Goal: Information Seeking & Learning: Learn about a topic

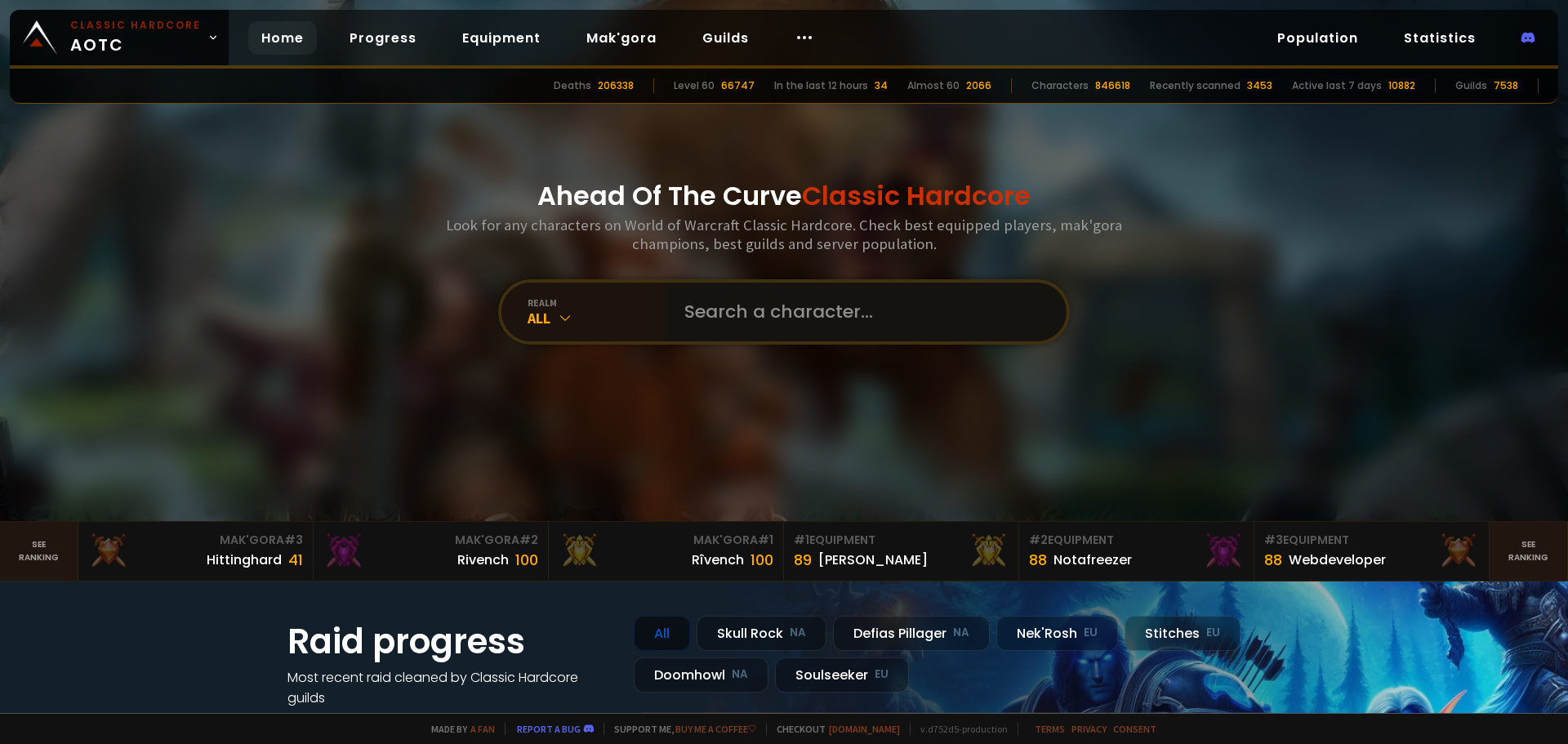
click at [777, 324] on input "text" at bounding box center [861, 312] width 373 height 59
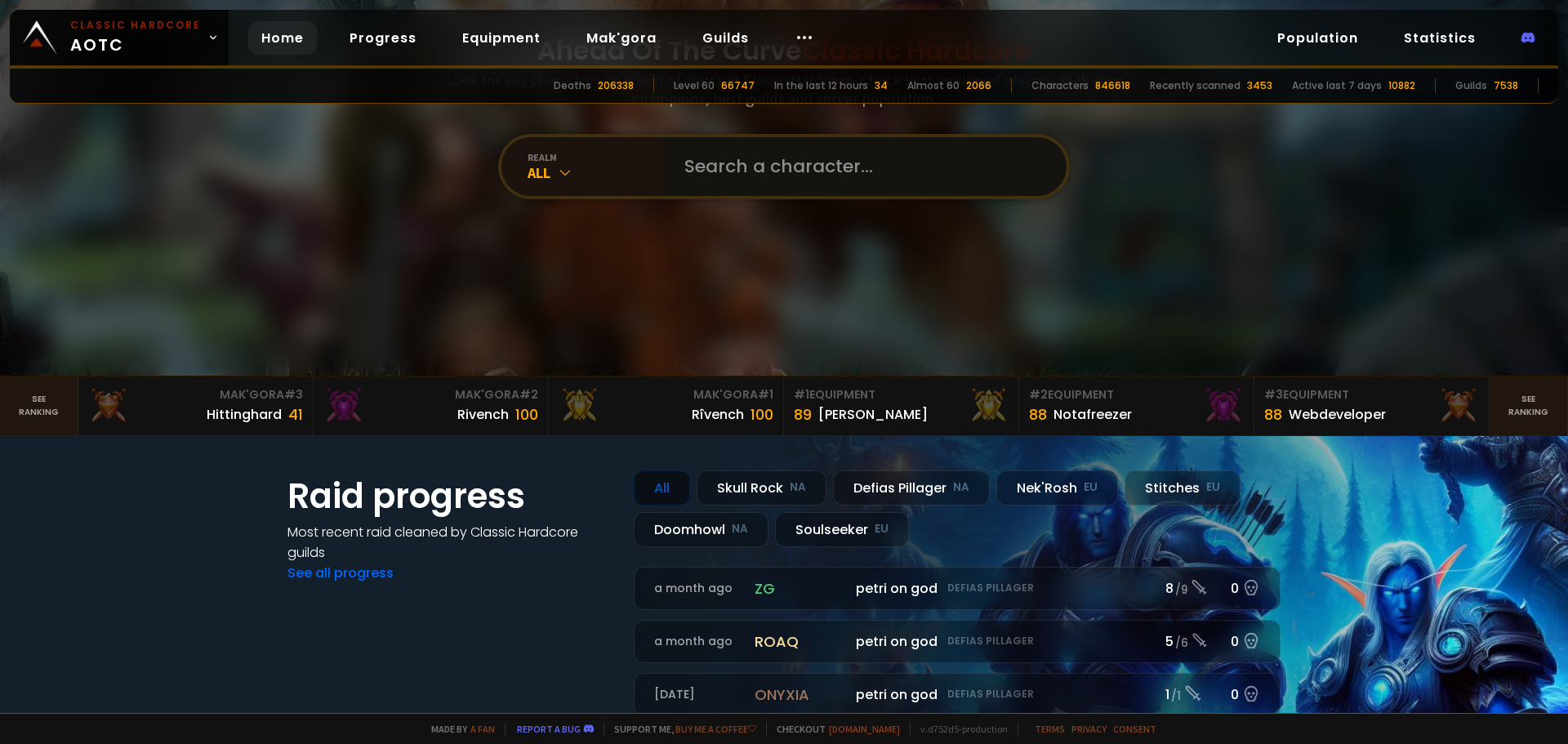
scroll to position [327, 0]
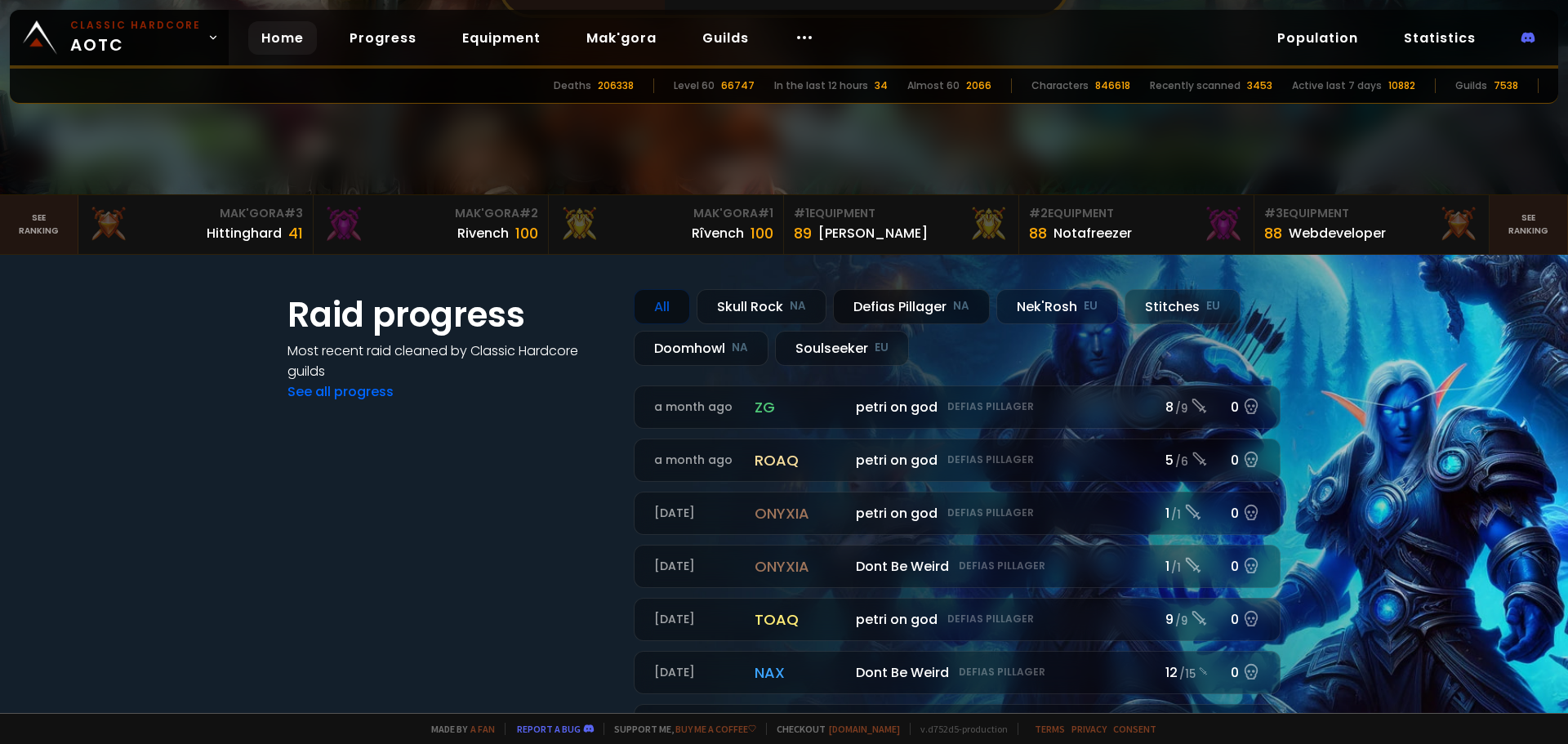
click at [912, 306] on div "Defias Pillager NA" at bounding box center [911, 307] width 157 height 36
click at [924, 297] on div "Defias Pillager NA" at bounding box center [911, 307] width 157 height 36
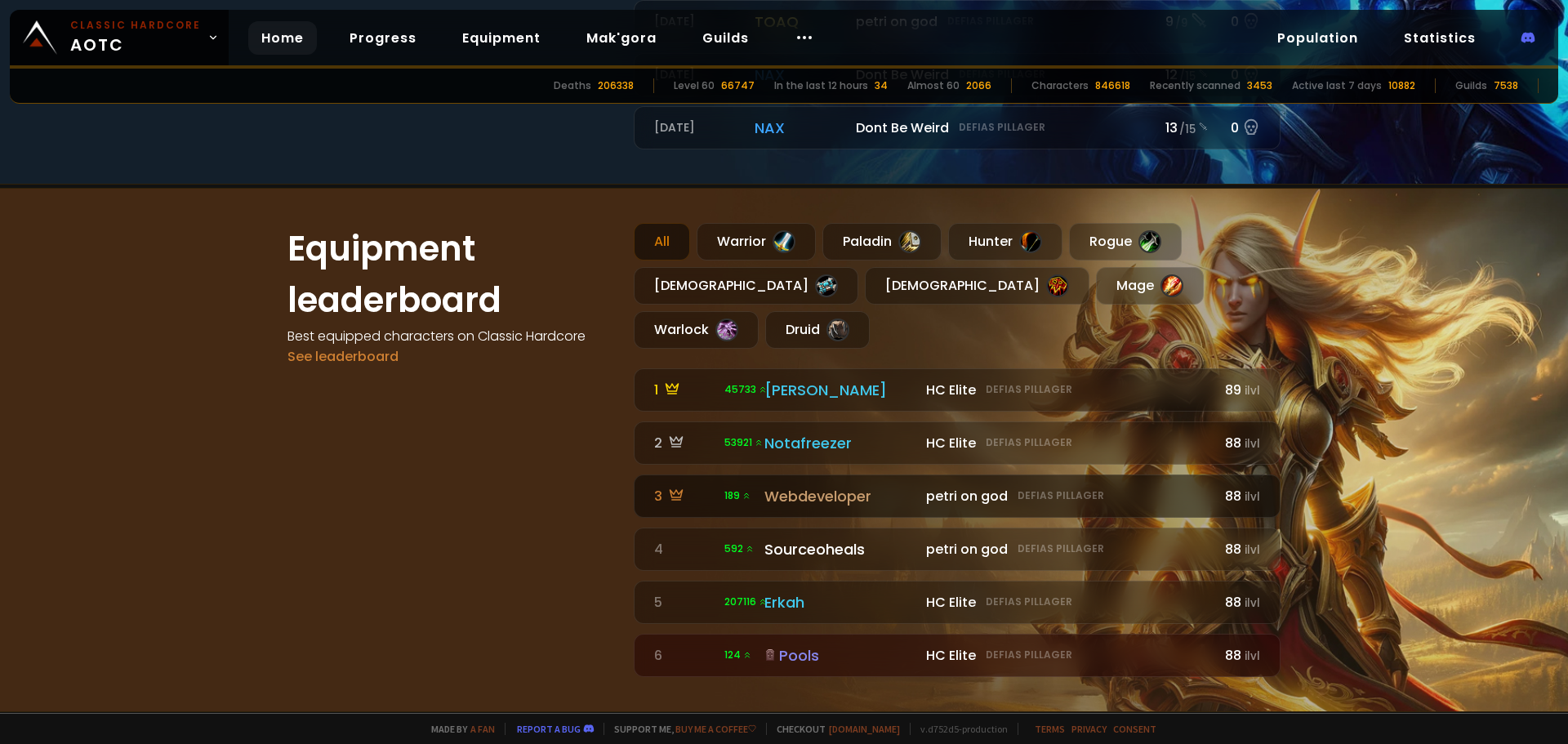
scroll to position [898, 0]
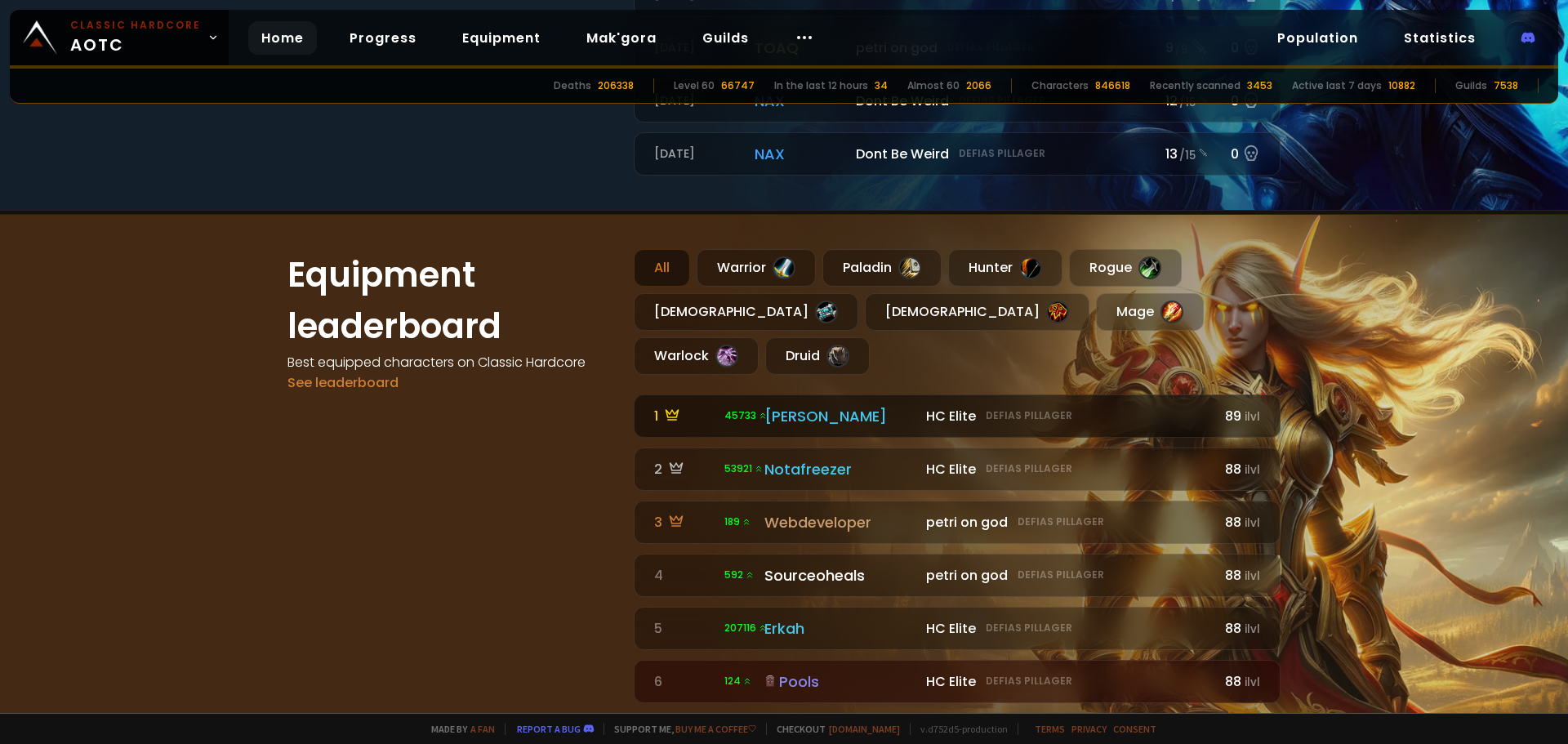
click at [790, 405] on div "[PERSON_NAME]" at bounding box center [840, 415] width 152 height 22
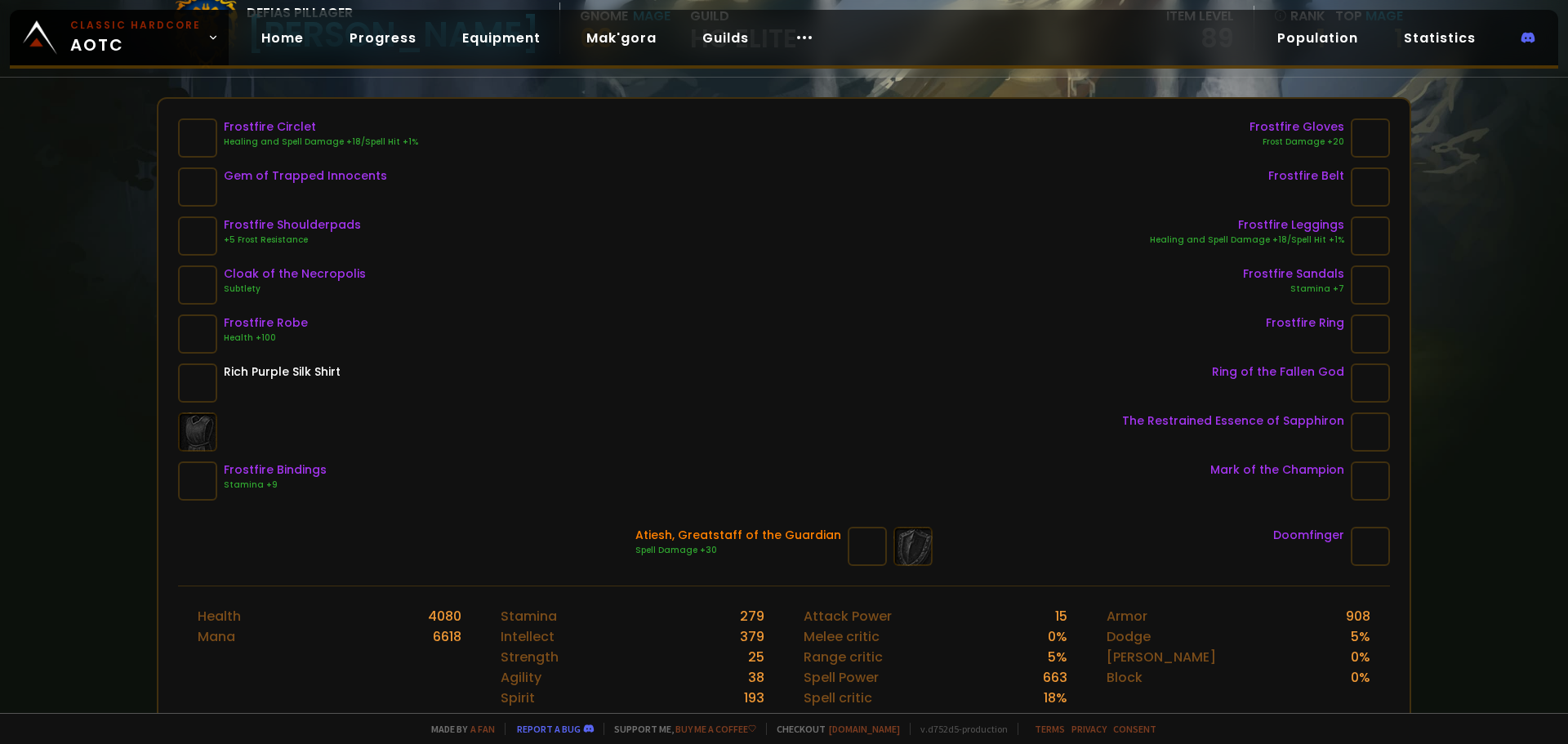
scroll to position [163, 0]
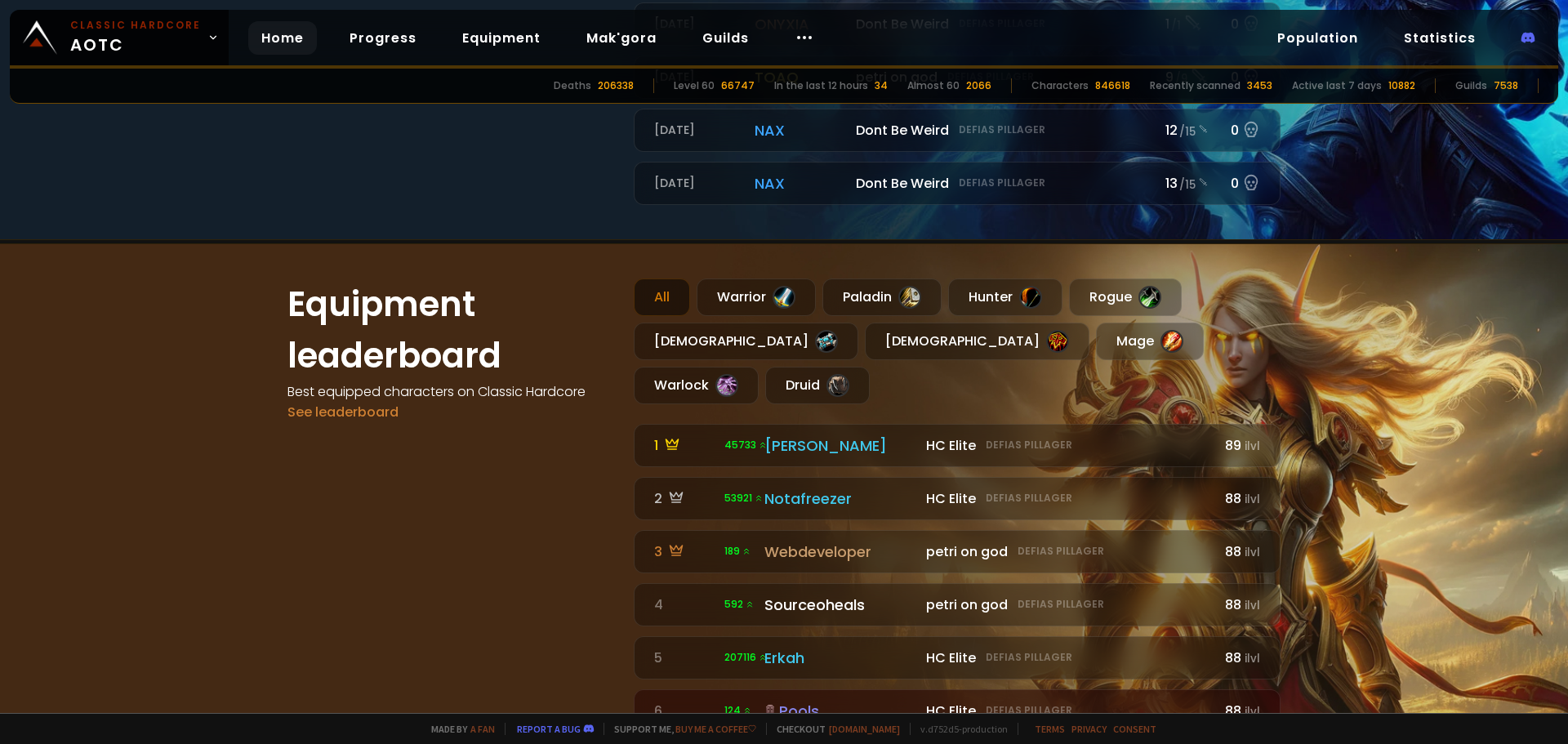
scroll to position [898, 0]
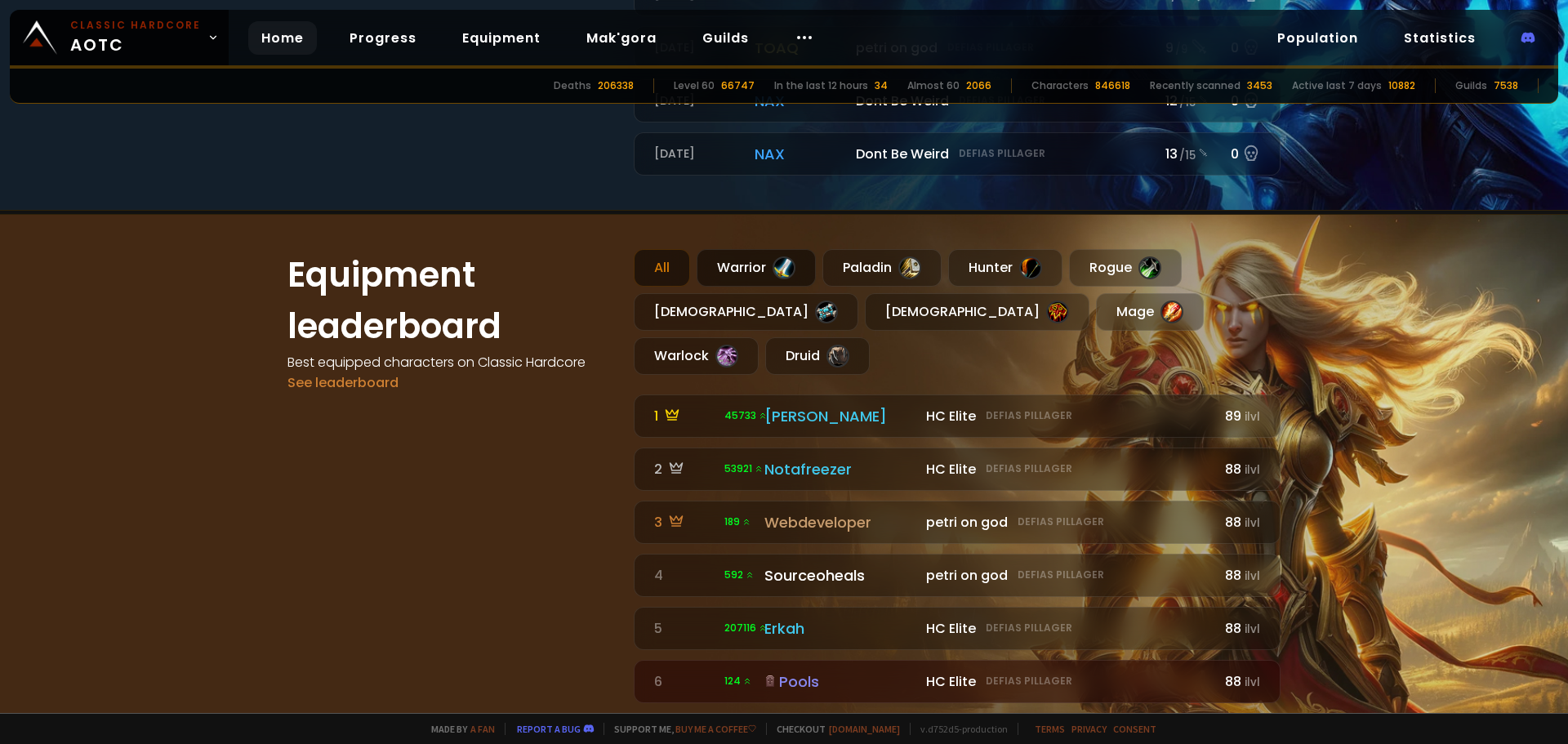
click at [738, 265] on div "Warrior" at bounding box center [757, 267] width 120 height 37
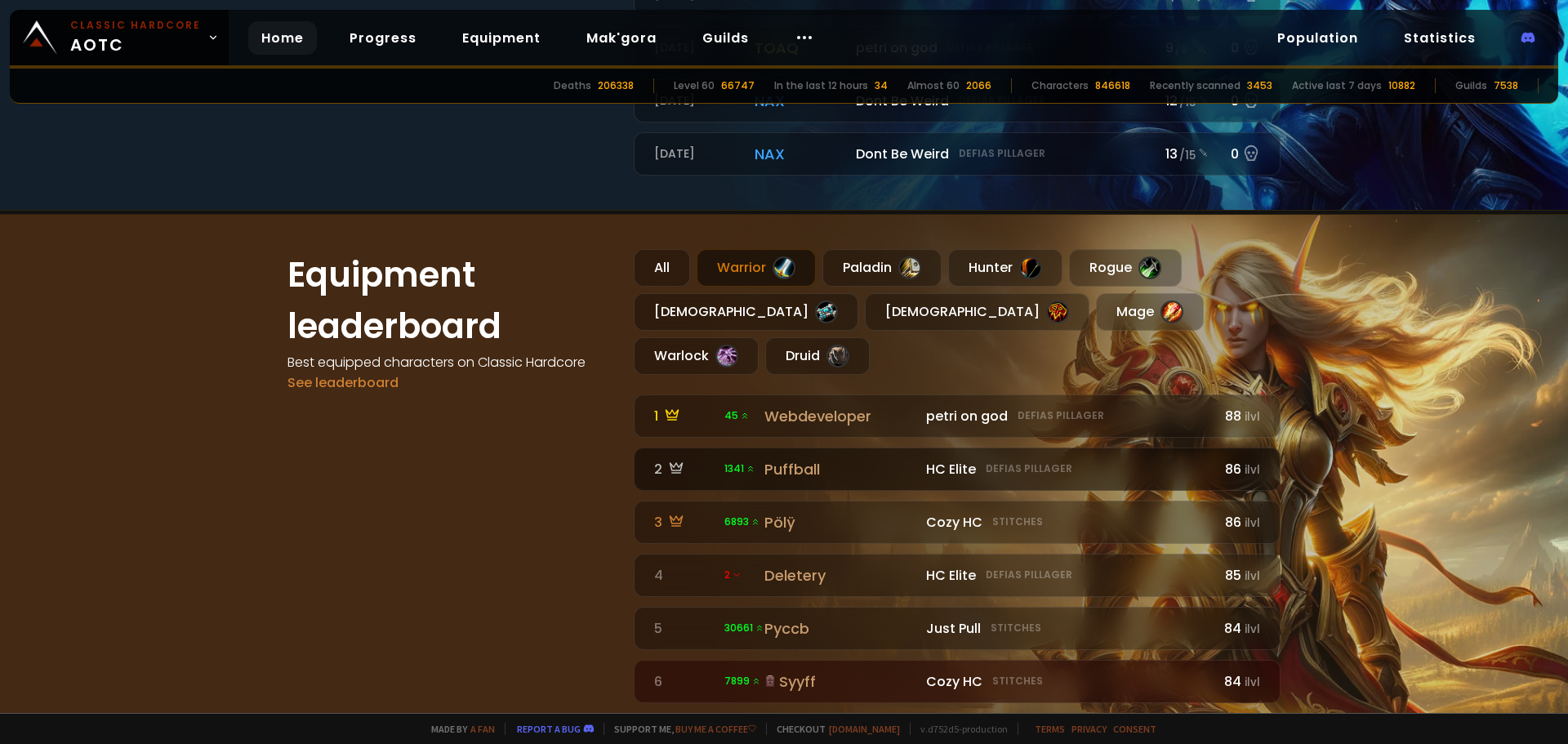
click at [725, 461] on span "1341" at bounding box center [740, 468] width 31 height 15
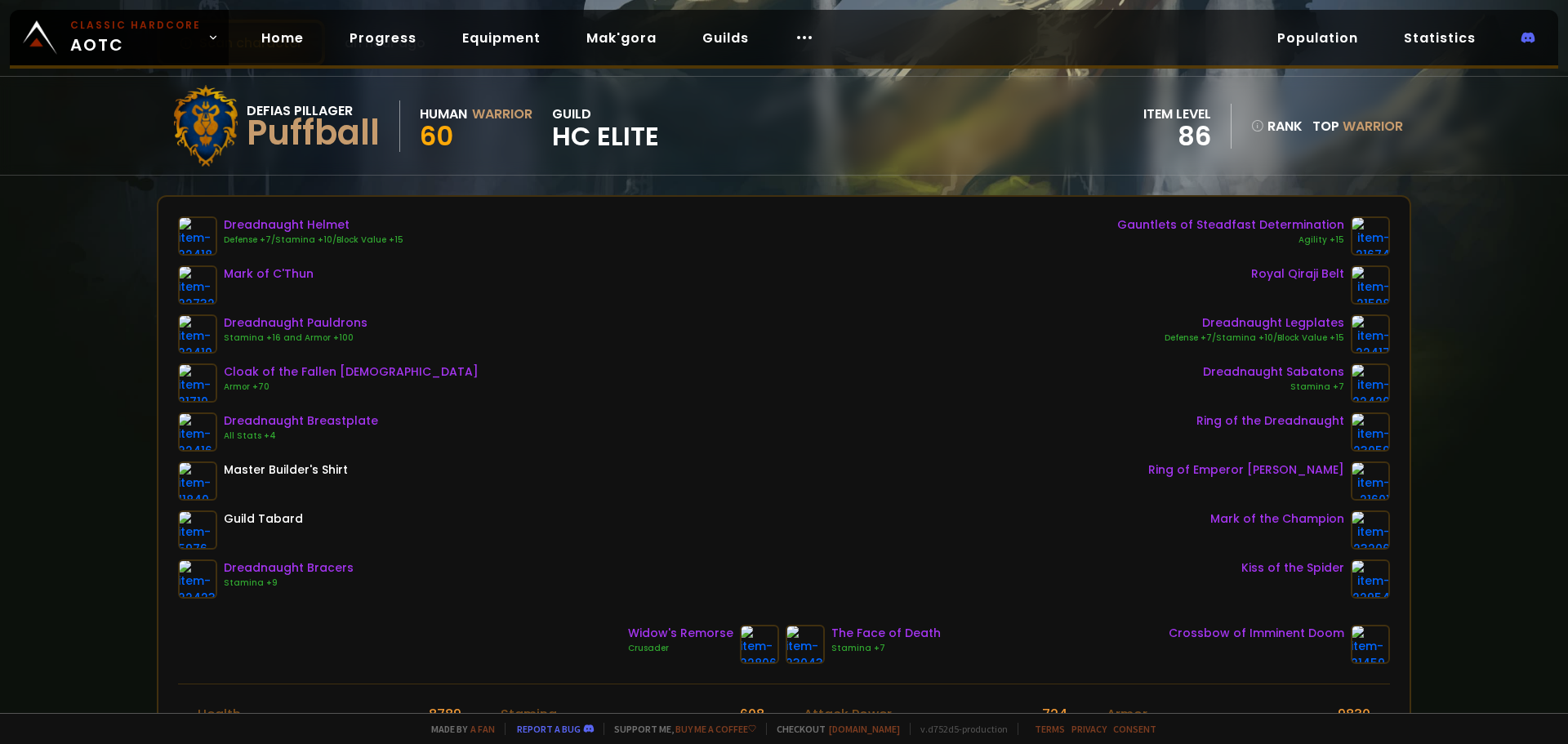
scroll to position [245, 0]
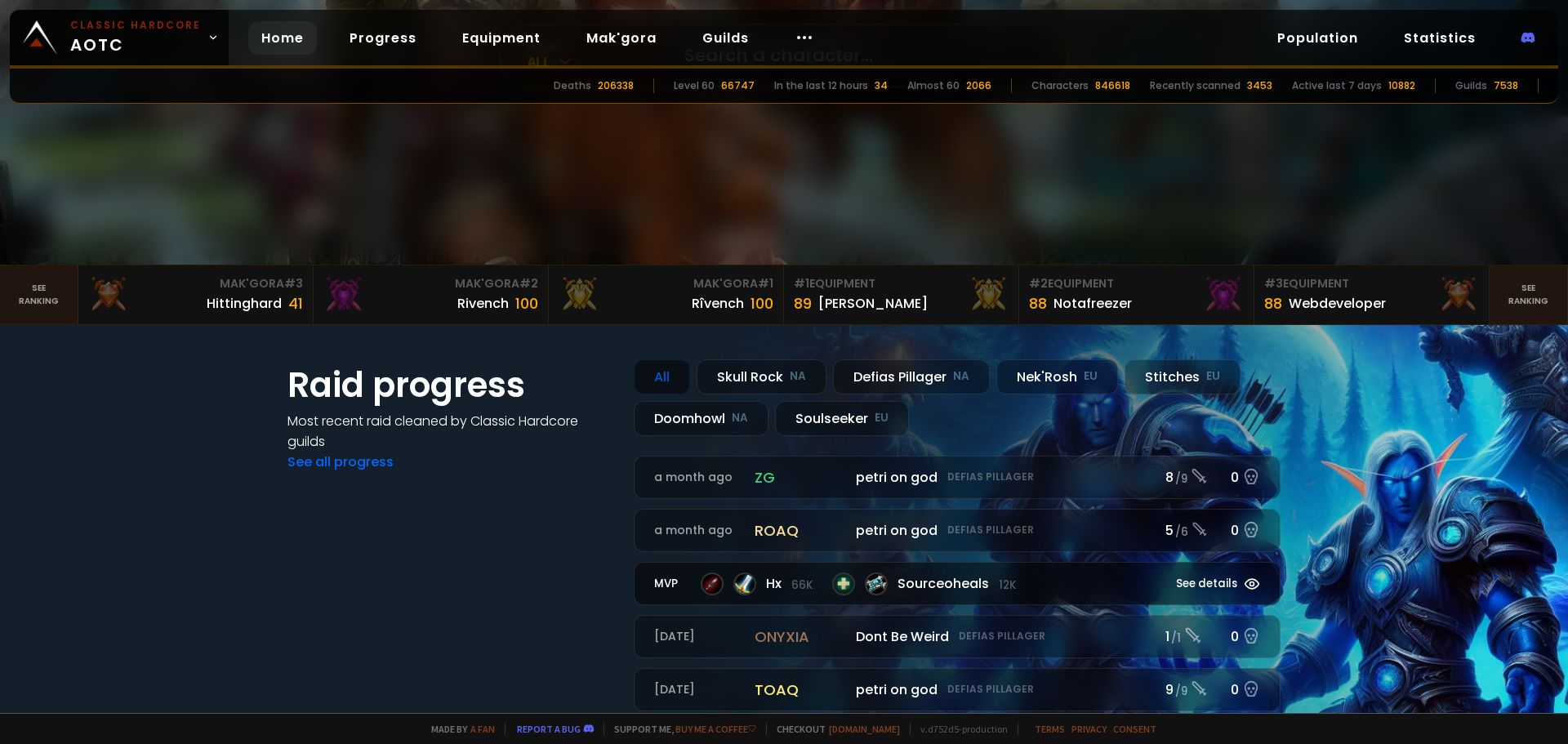
scroll to position [327, 0]
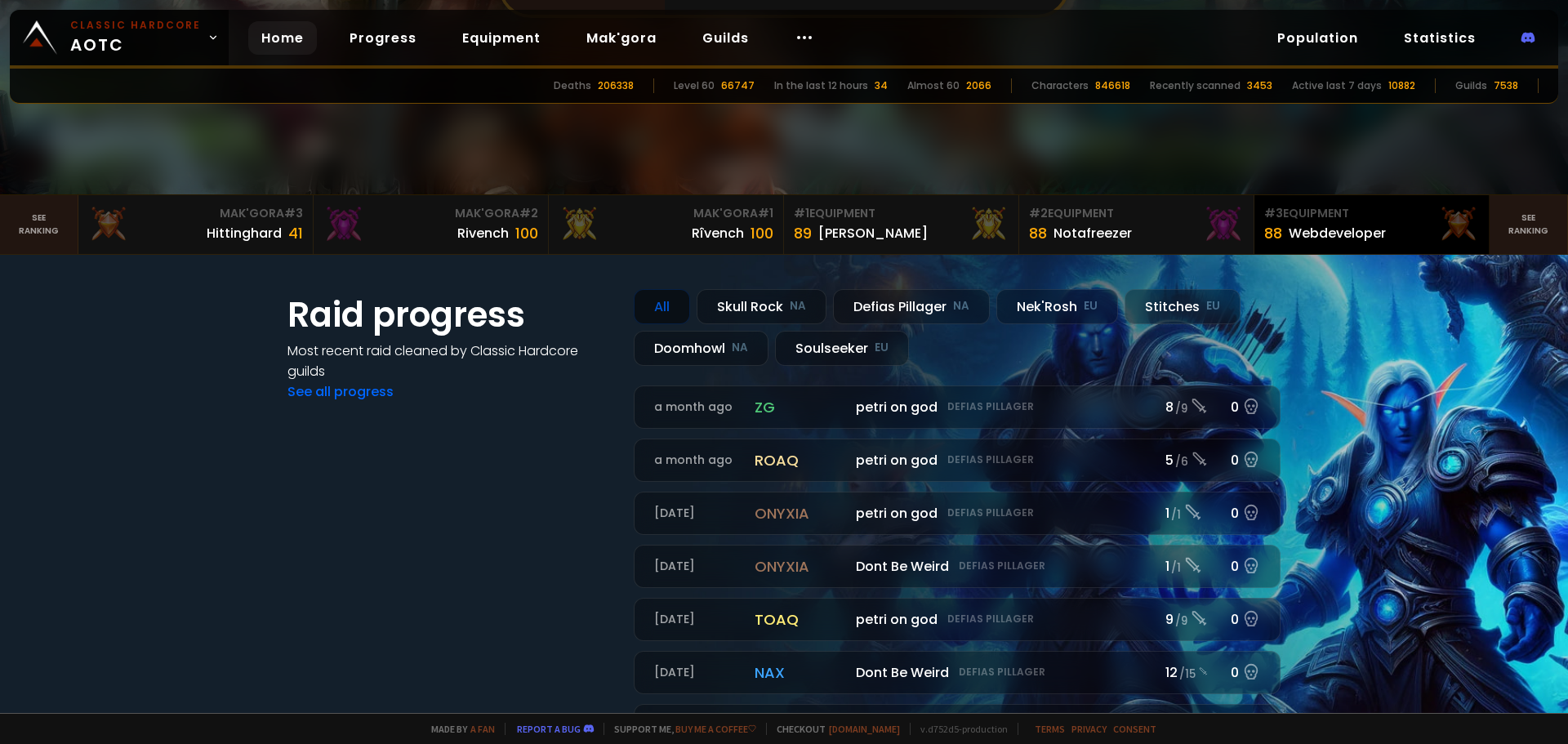
click at [1341, 235] on div "Webdeveloper" at bounding box center [1337, 233] width 97 height 21
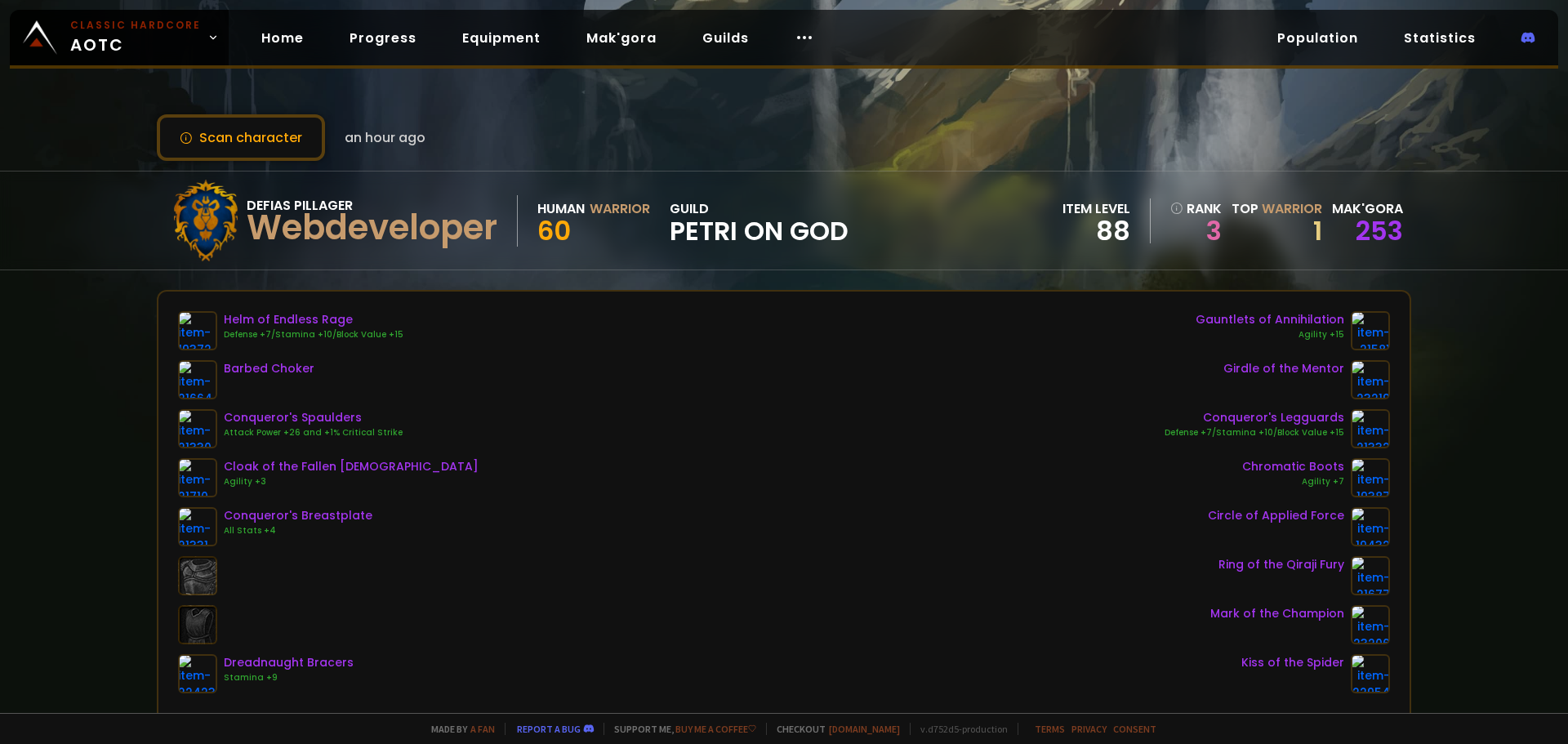
click at [59, 356] on div "Scan character an hour ago Defias Pillager Webdeveloper Human Warrior 60 guild …" at bounding box center [784, 356] width 1568 height 713
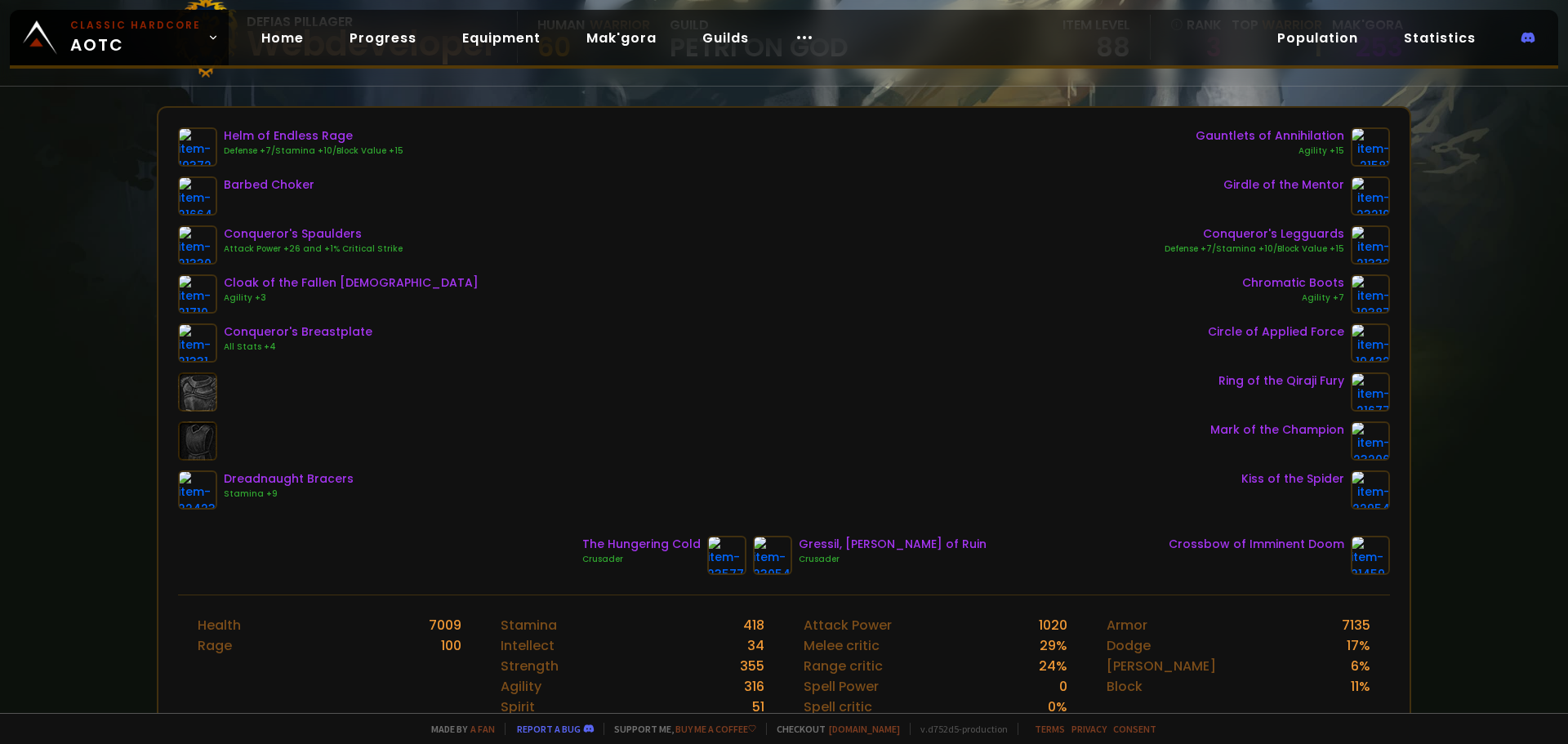
scroll to position [82, 0]
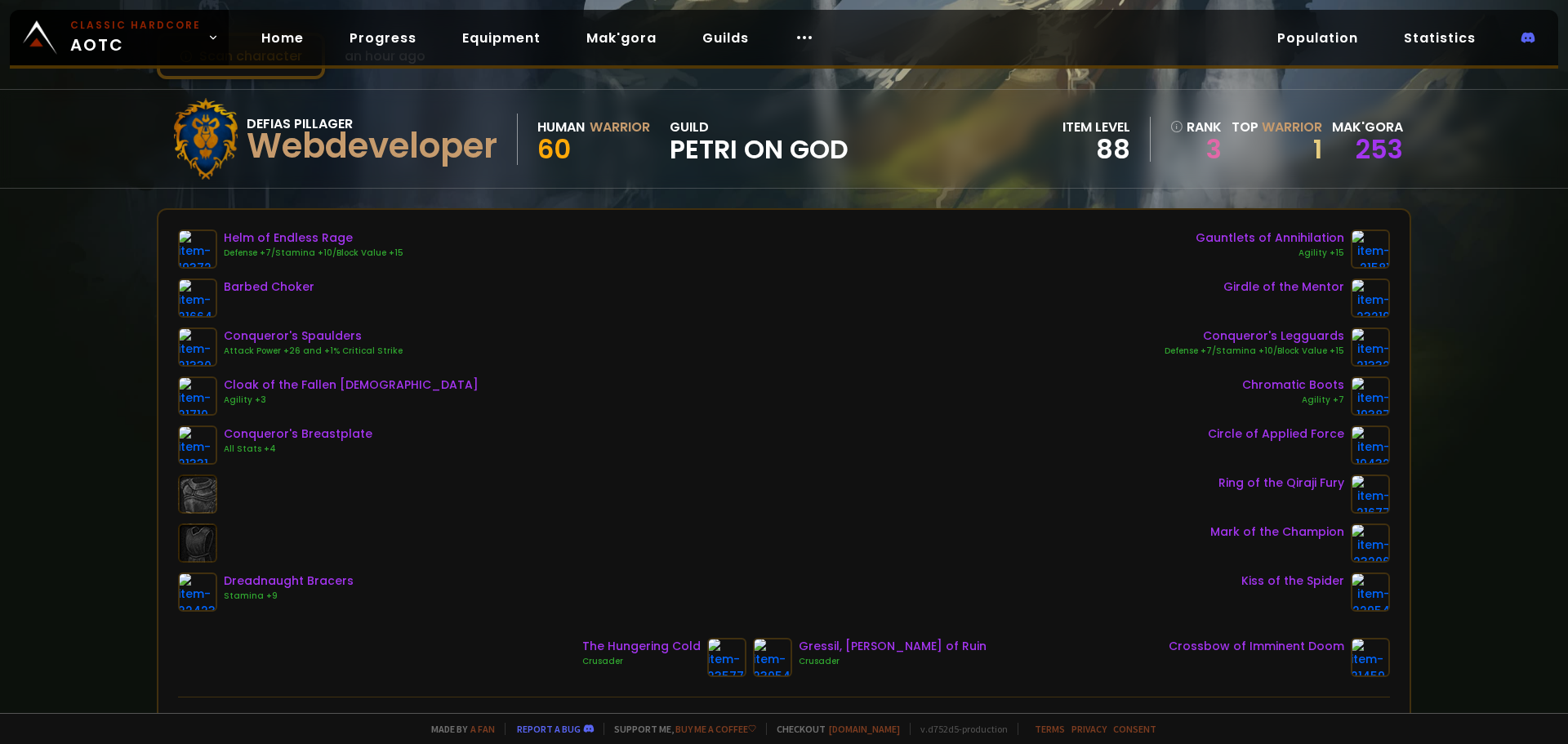
drag, startPoint x: 751, startPoint y: 455, endPoint x: 745, endPoint y: 441, distance: 15.2
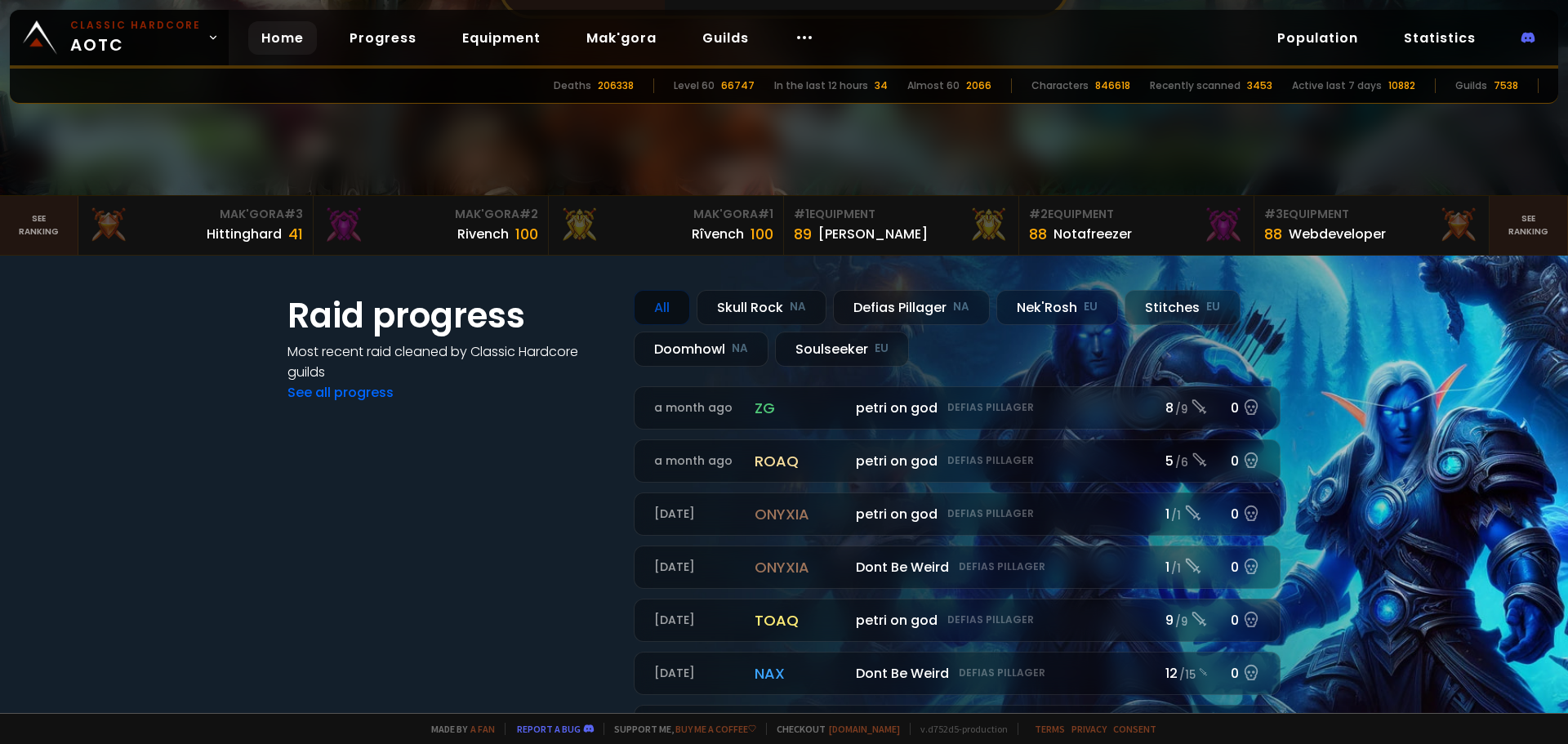
scroll to position [408, 0]
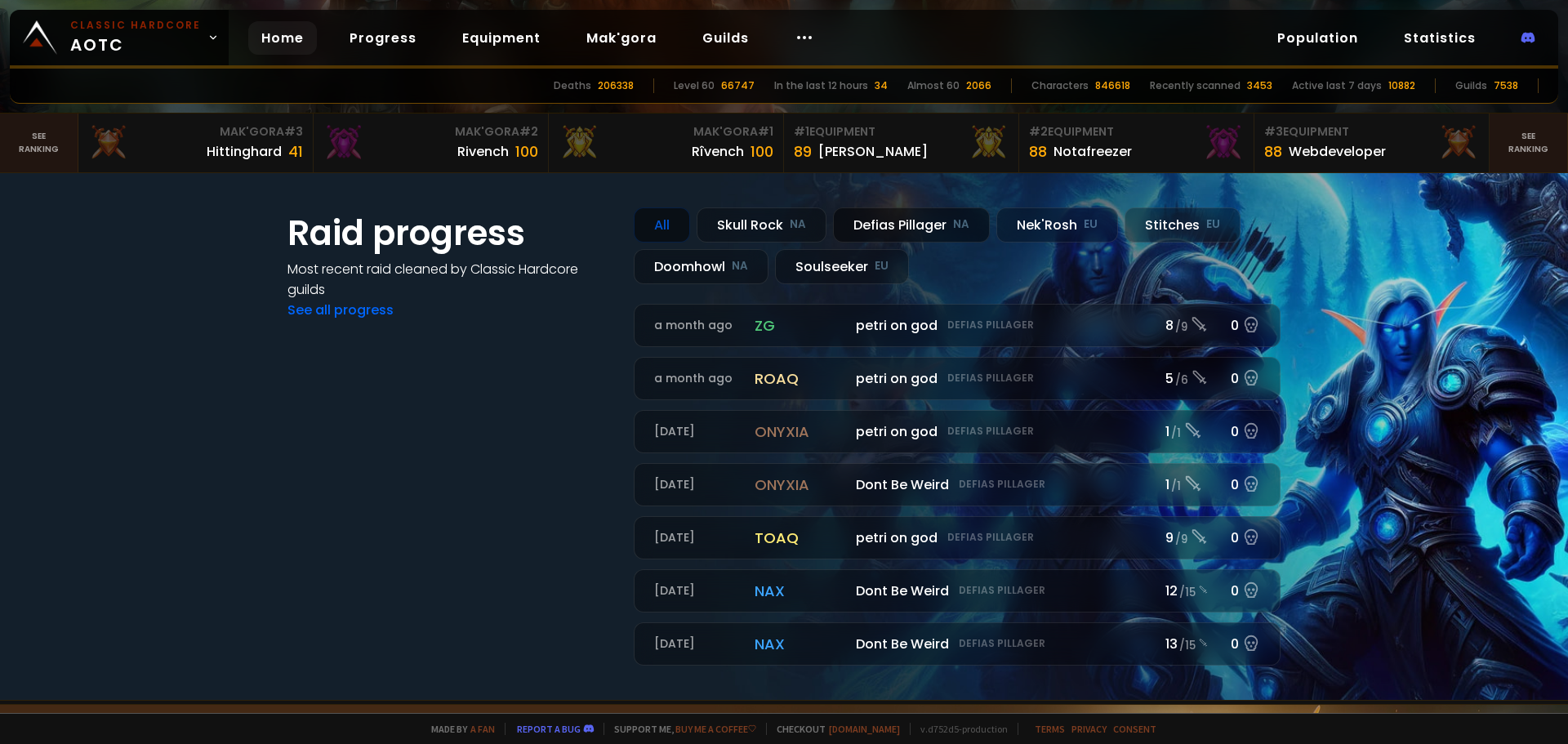
click at [886, 217] on div "Defias Pillager NA" at bounding box center [911, 225] width 157 height 36
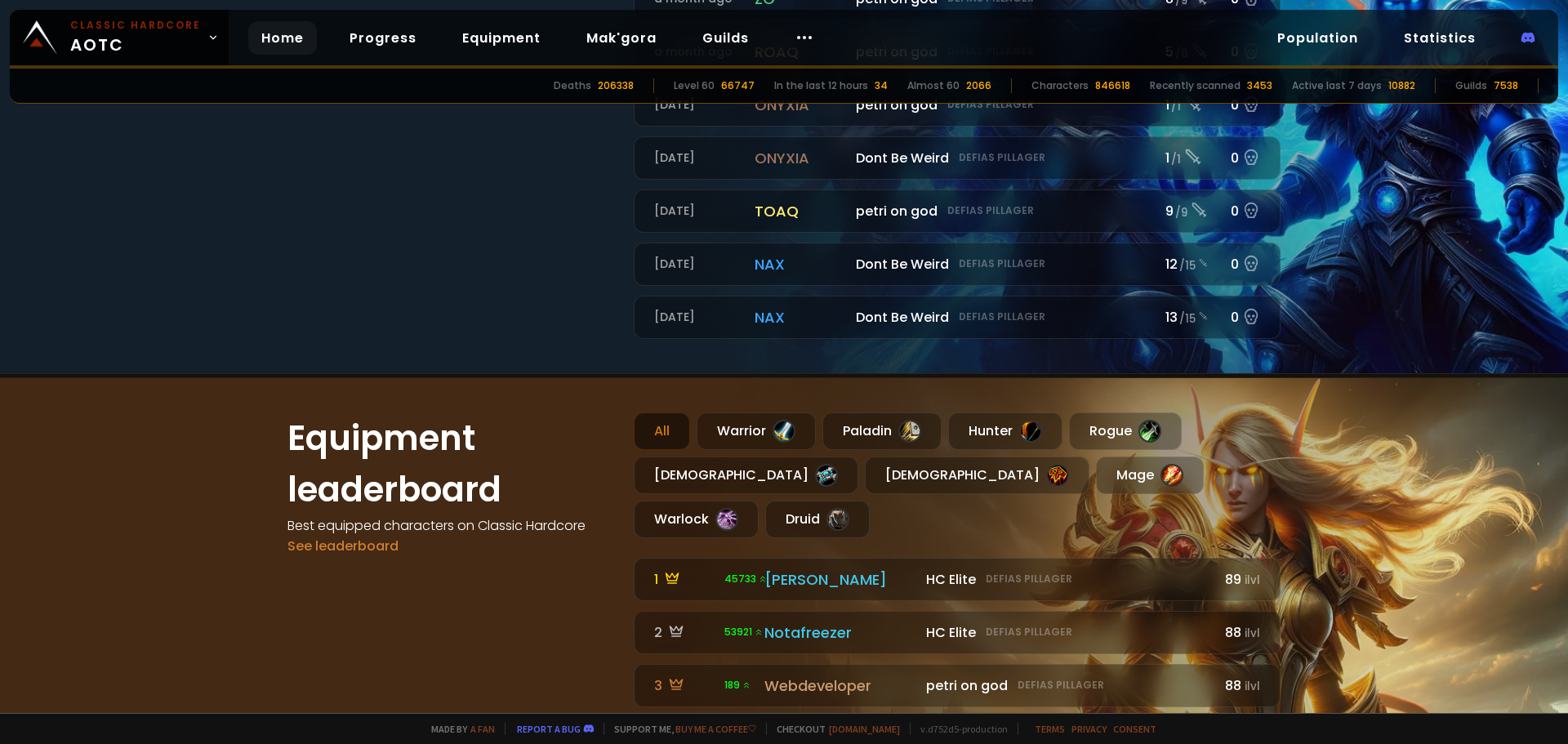
scroll to position [490, 0]
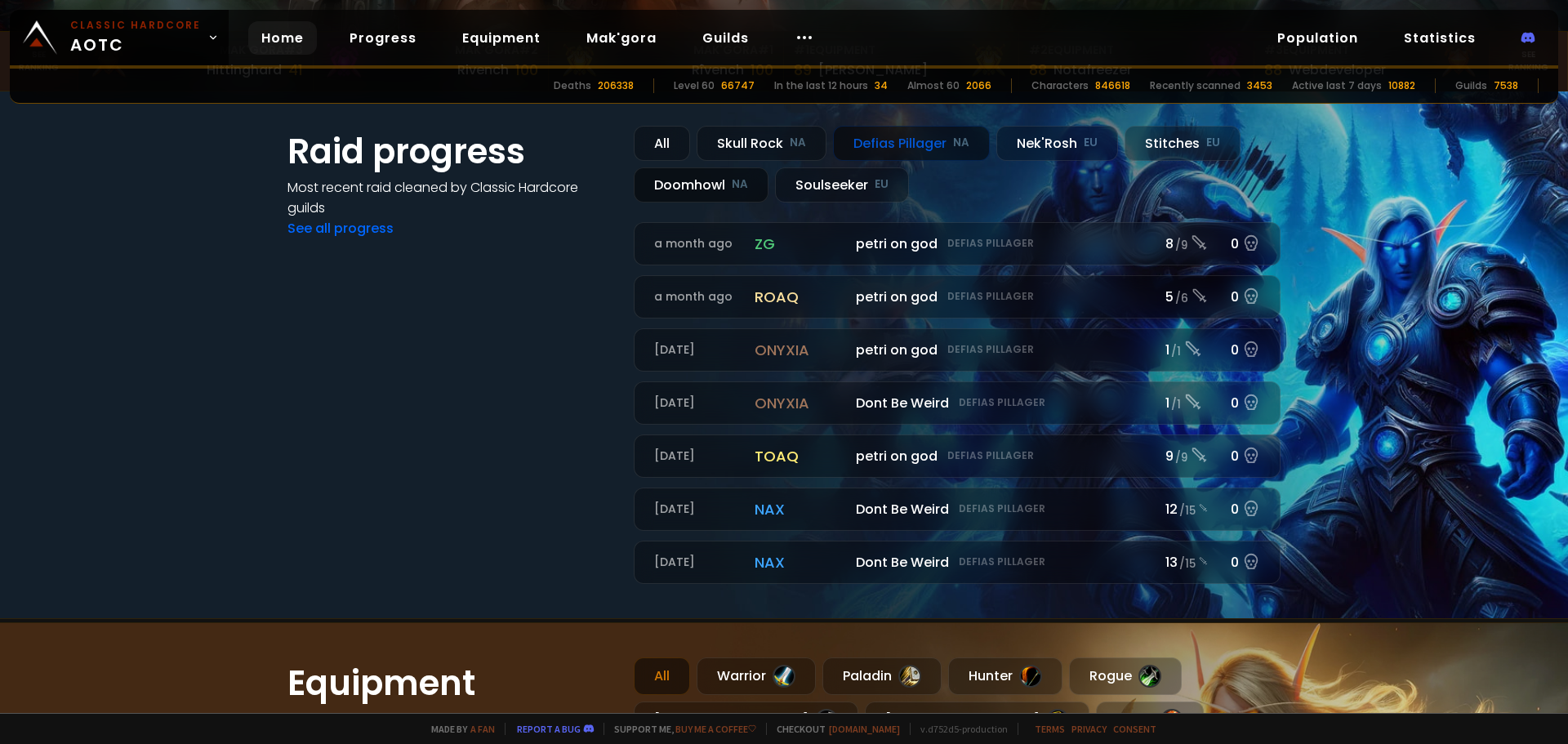
click at [712, 187] on div "Doomhowl NA" at bounding box center [700, 185] width 134 height 36
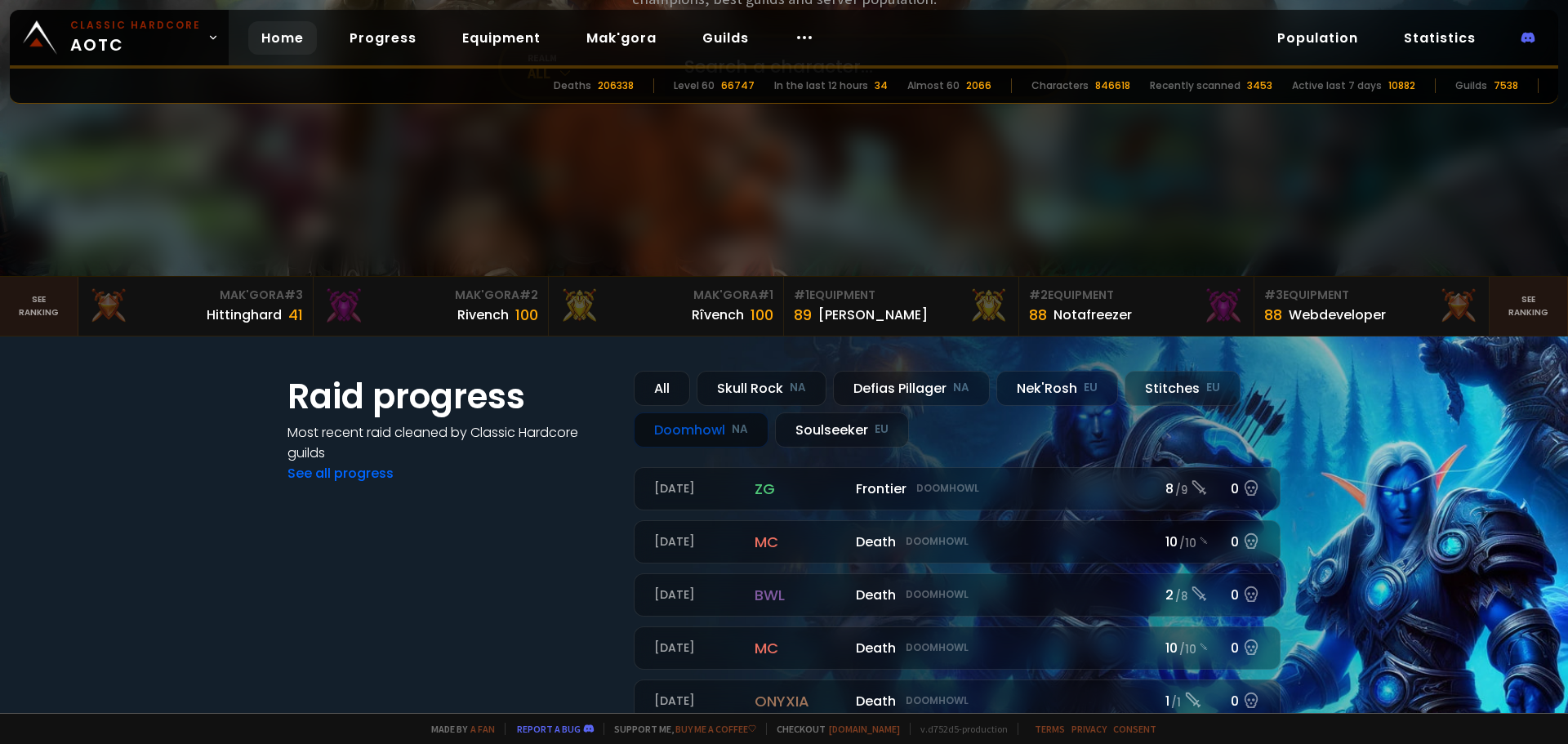
scroll to position [0, 0]
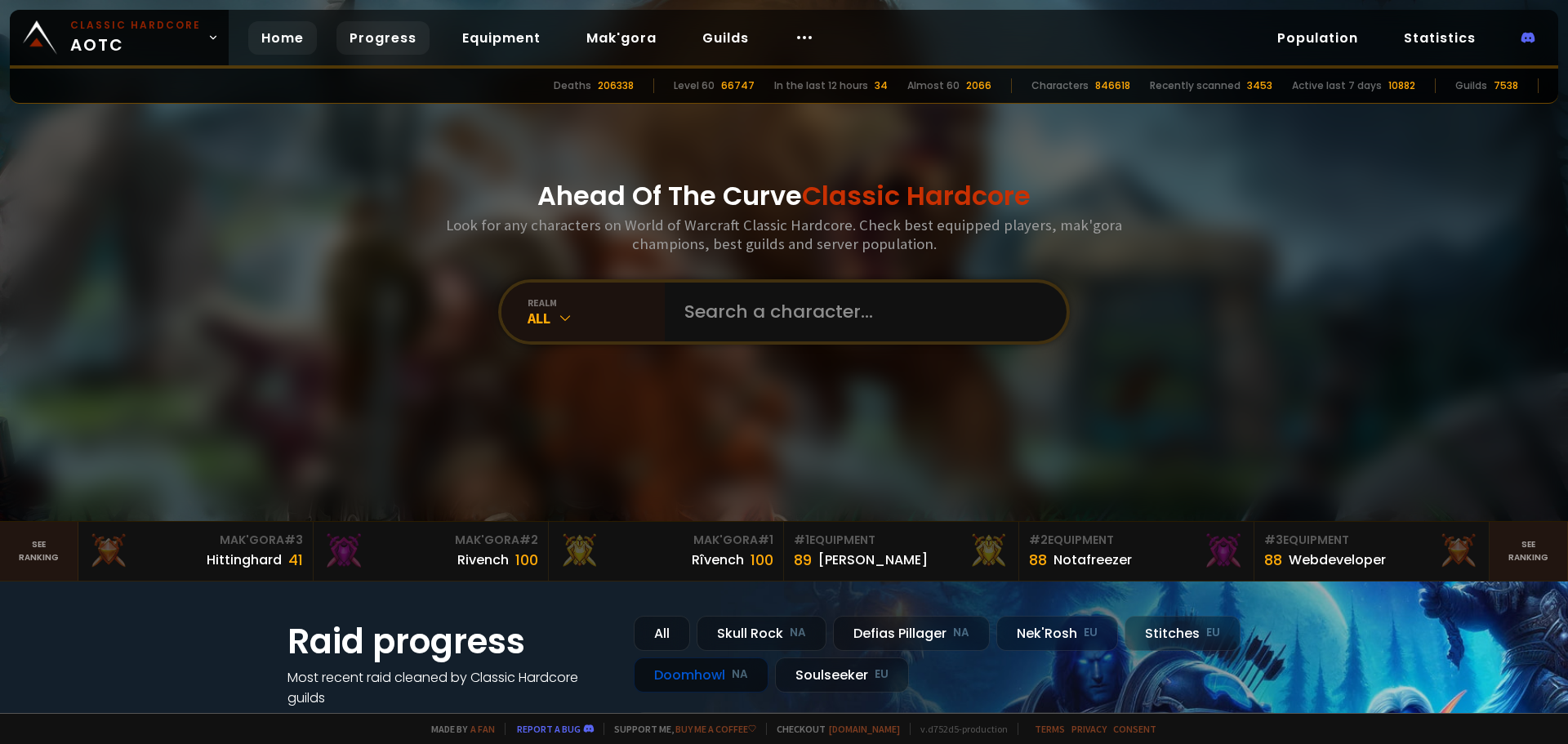
click at [387, 33] on link "Progress" at bounding box center [382, 37] width 93 height 34
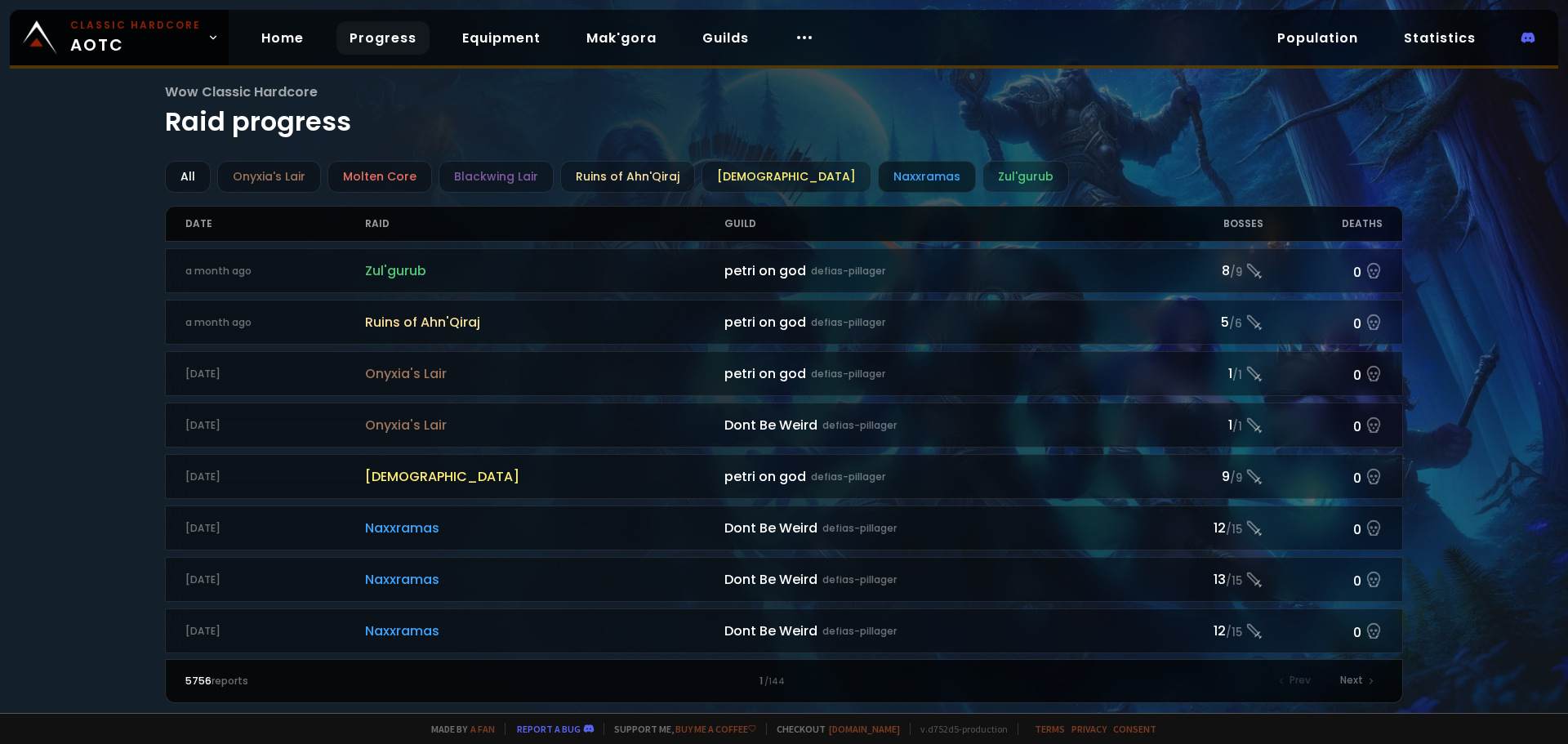
click at [889, 168] on div "Naxxramas" at bounding box center [927, 177] width 98 height 32
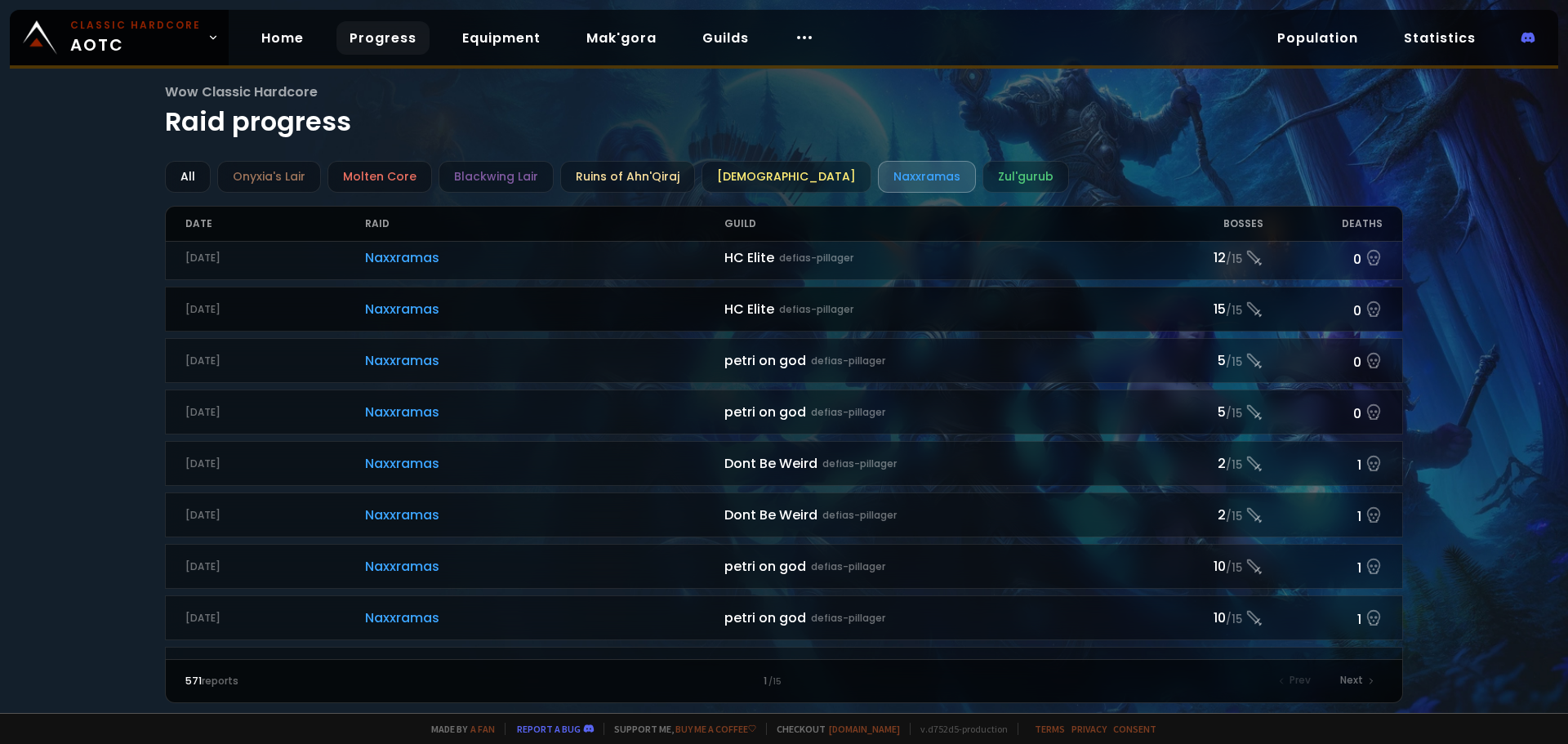
scroll to position [327, 0]
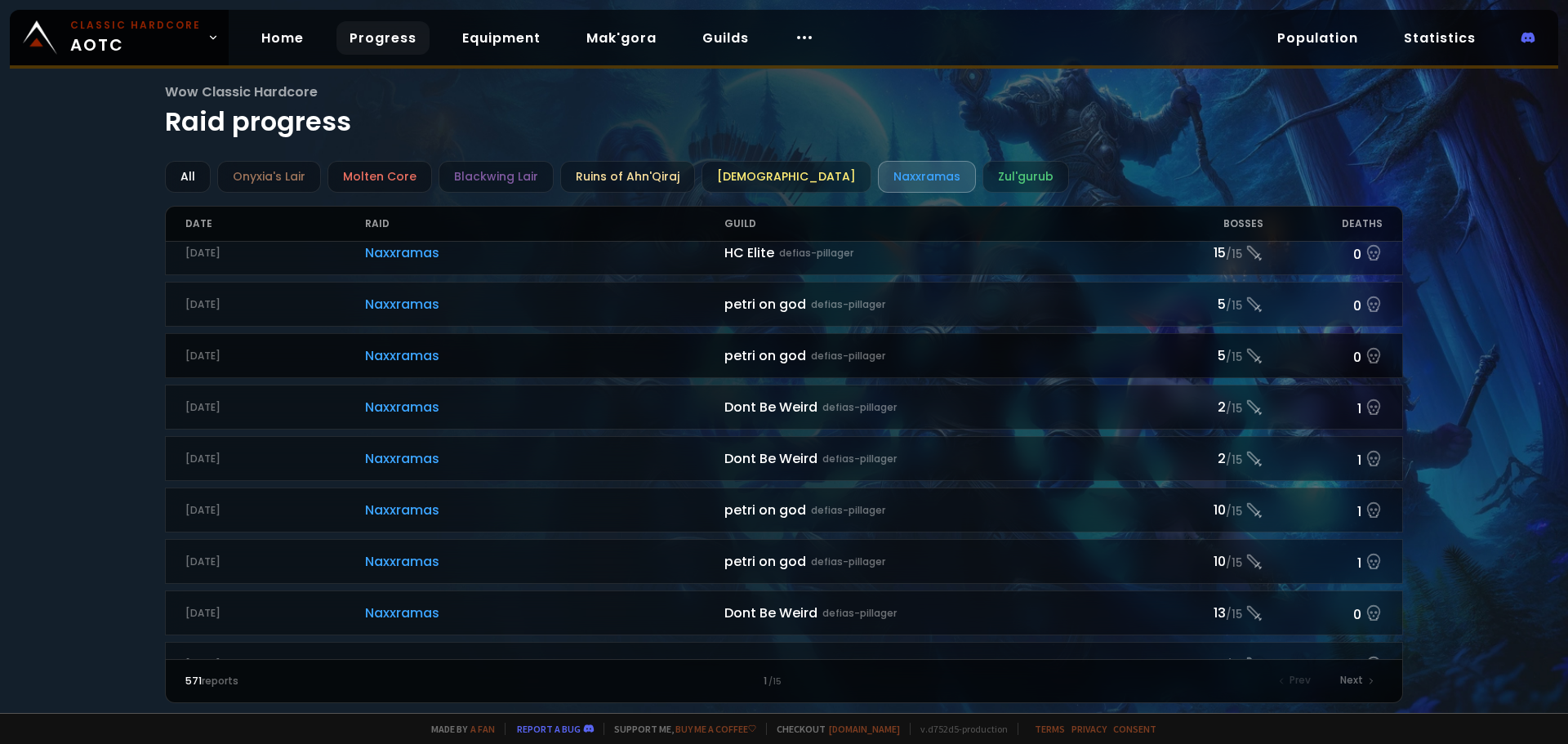
click at [1206, 356] on div "5 / 15" at bounding box center [1203, 356] width 120 height 21
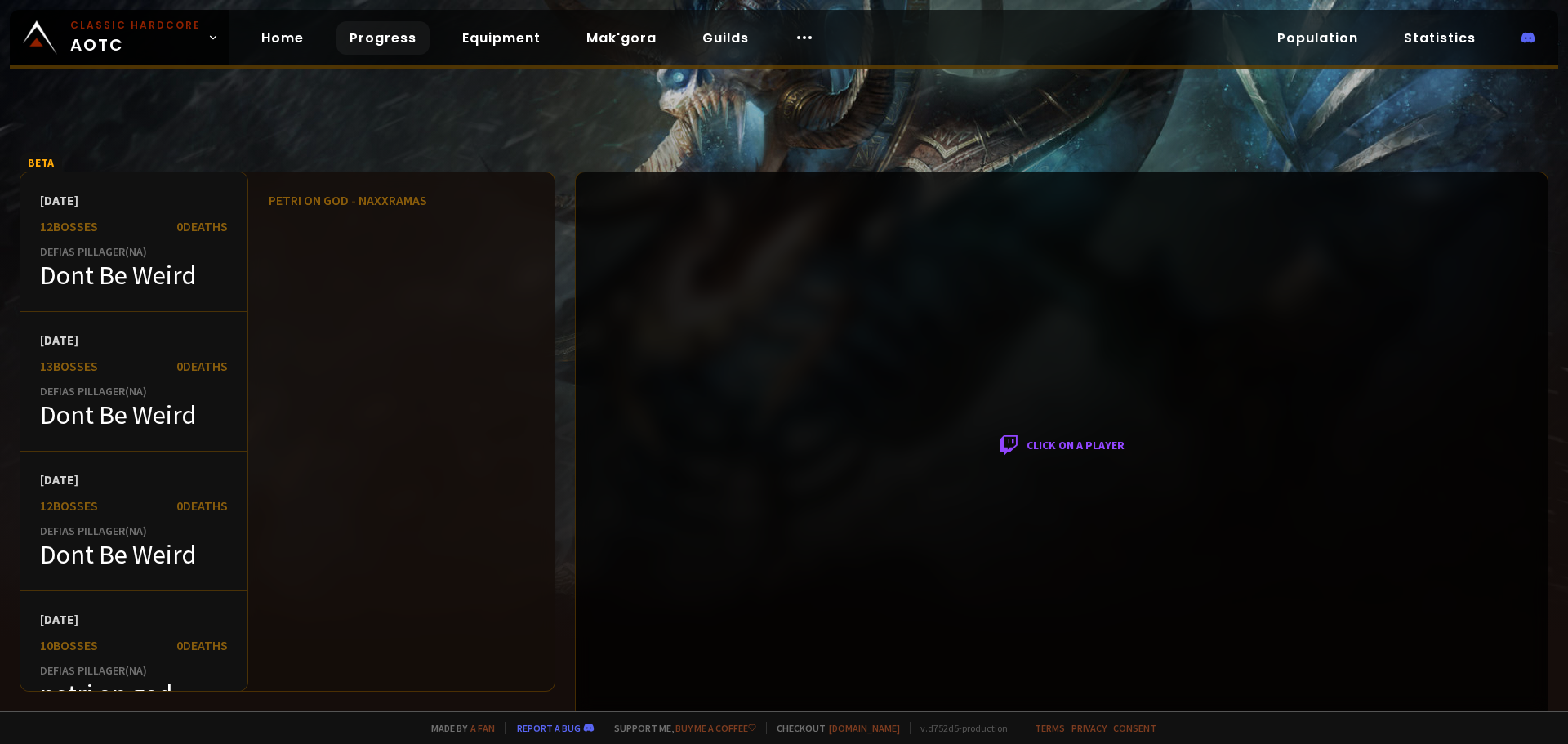
scroll to position [1, 0]
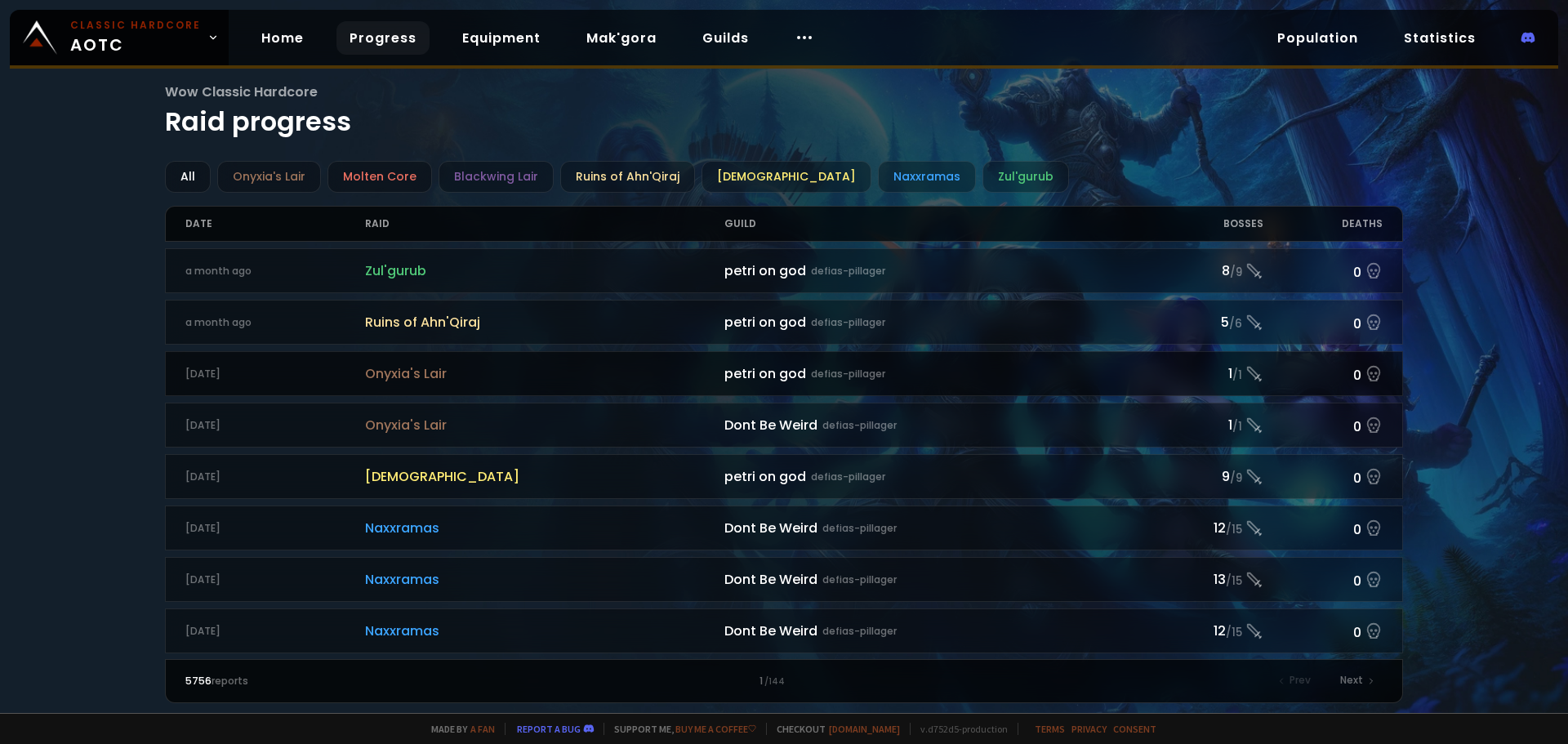
drag, startPoint x: 673, startPoint y: 385, endPoint x: 606, endPoint y: 369, distance: 68.9
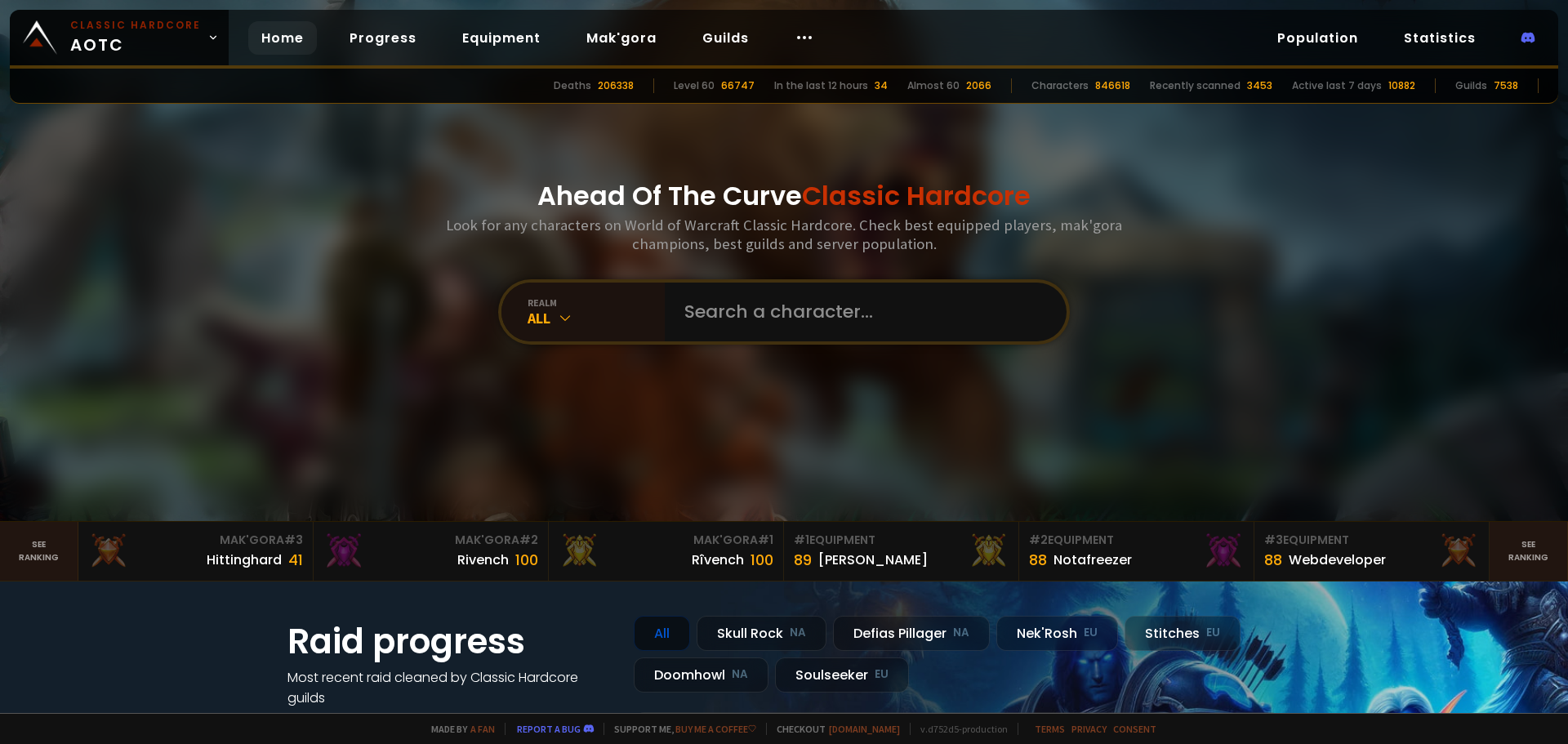
drag, startPoint x: 296, startPoint y: 362, endPoint x: 303, endPoint y: 350, distance: 13.9
